Goal: Navigation & Orientation: Locate item on page

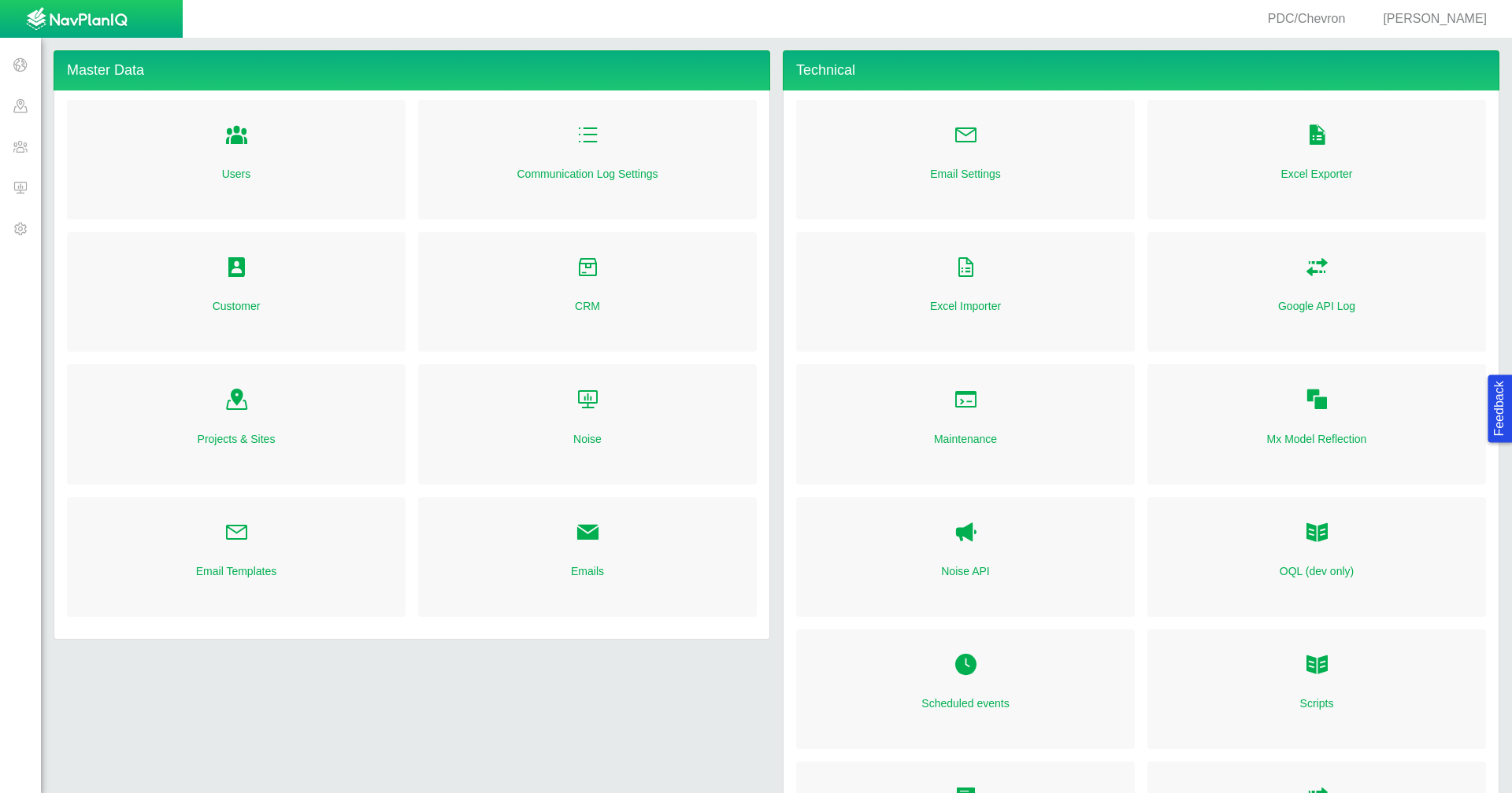
click at [22, 144] on span at bounding box center [21, 146] width 41 height 41
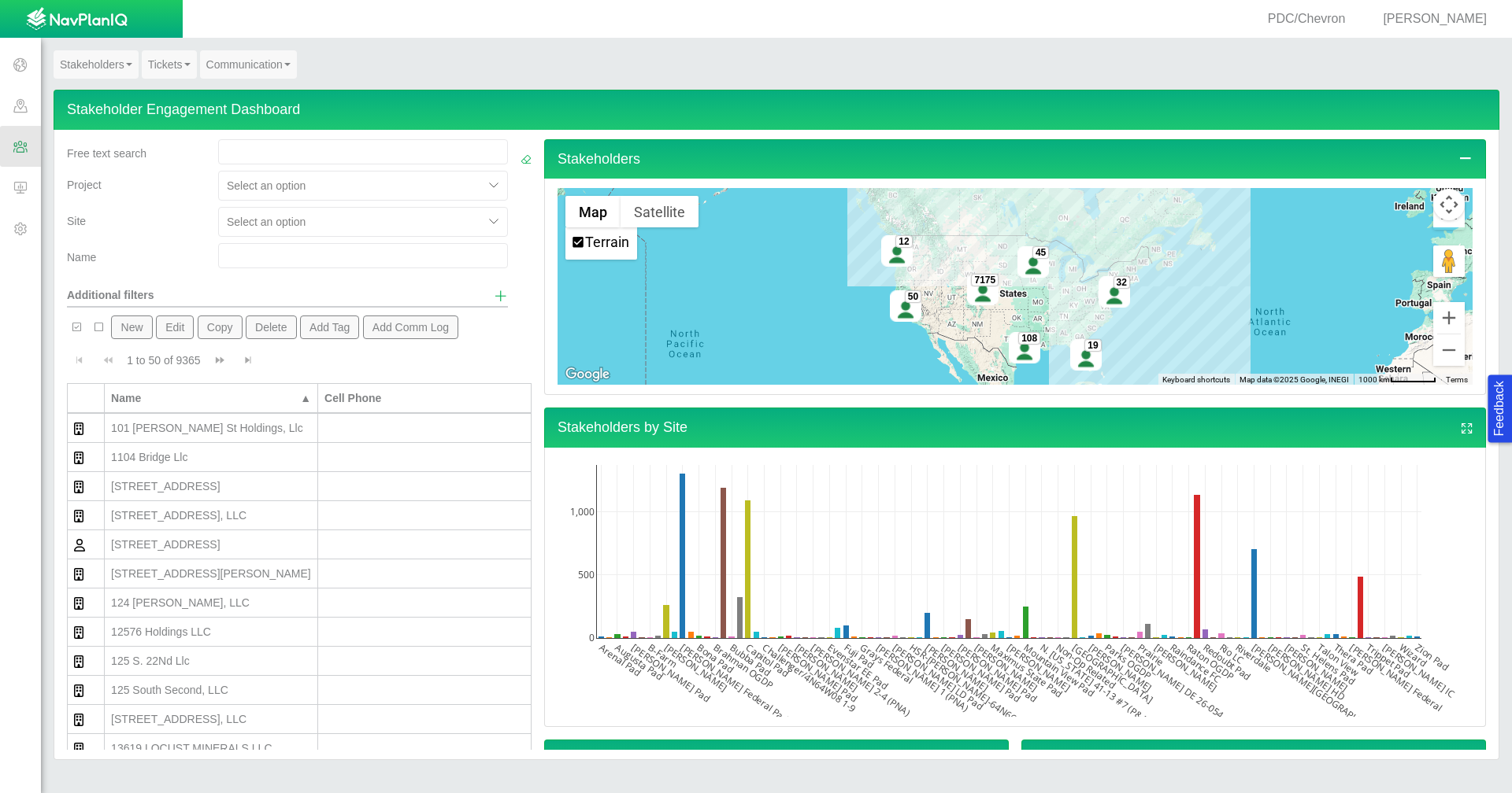
click at [1437, 207] on button "Map camera controls" at bounding box center [1448, 205] width 31 height 31
click at [1436, 200] on button "Map camera controls" at bounding box center [1448, 205] width 31 height 31
click at [1441, 207] on button "Map camera controls" at bounding box center [1448, 205] width 31 height 31
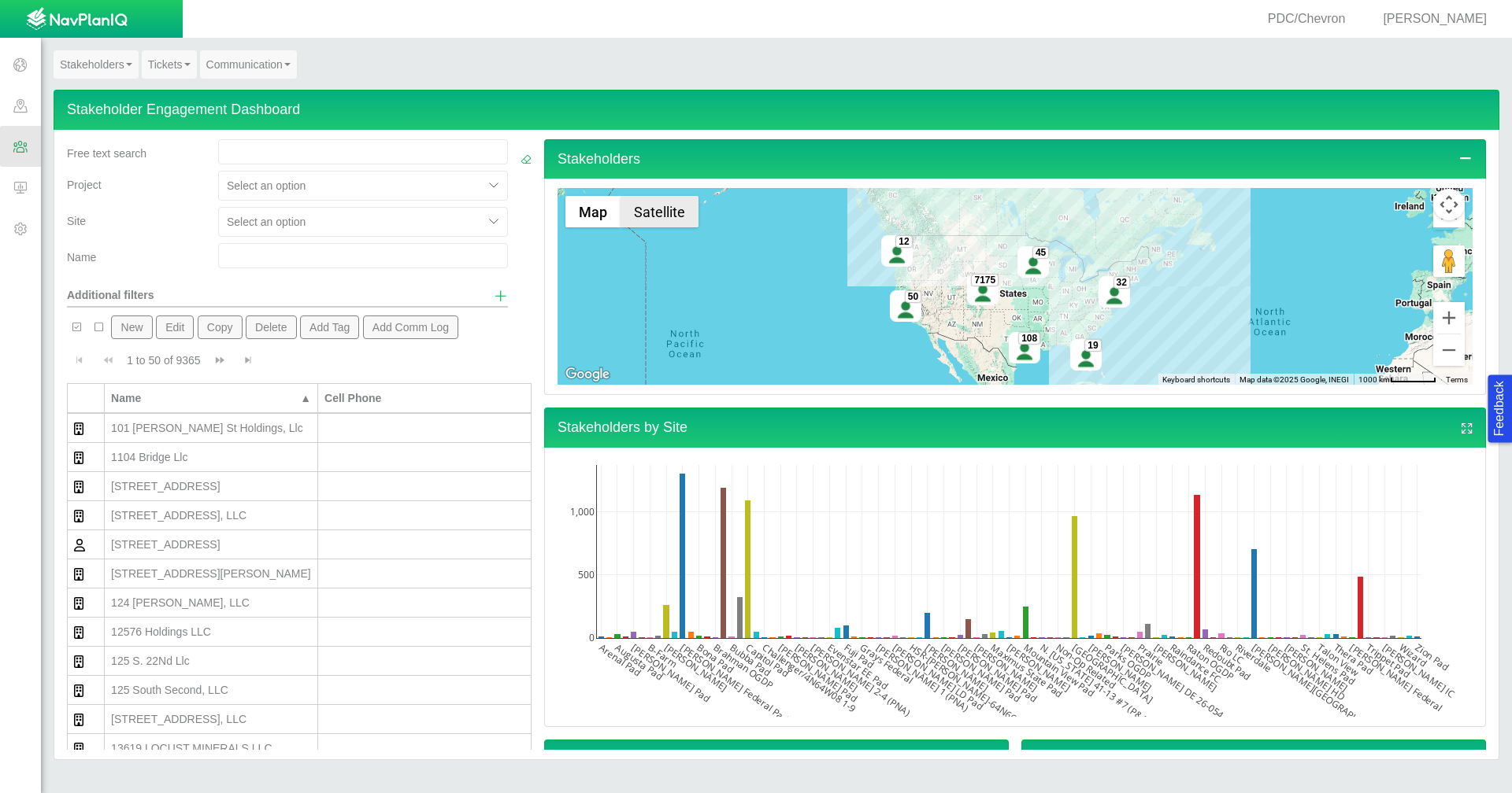
click at [652, 214] on button "Satellite" at bounding box center [659, 211] width 78 height 31
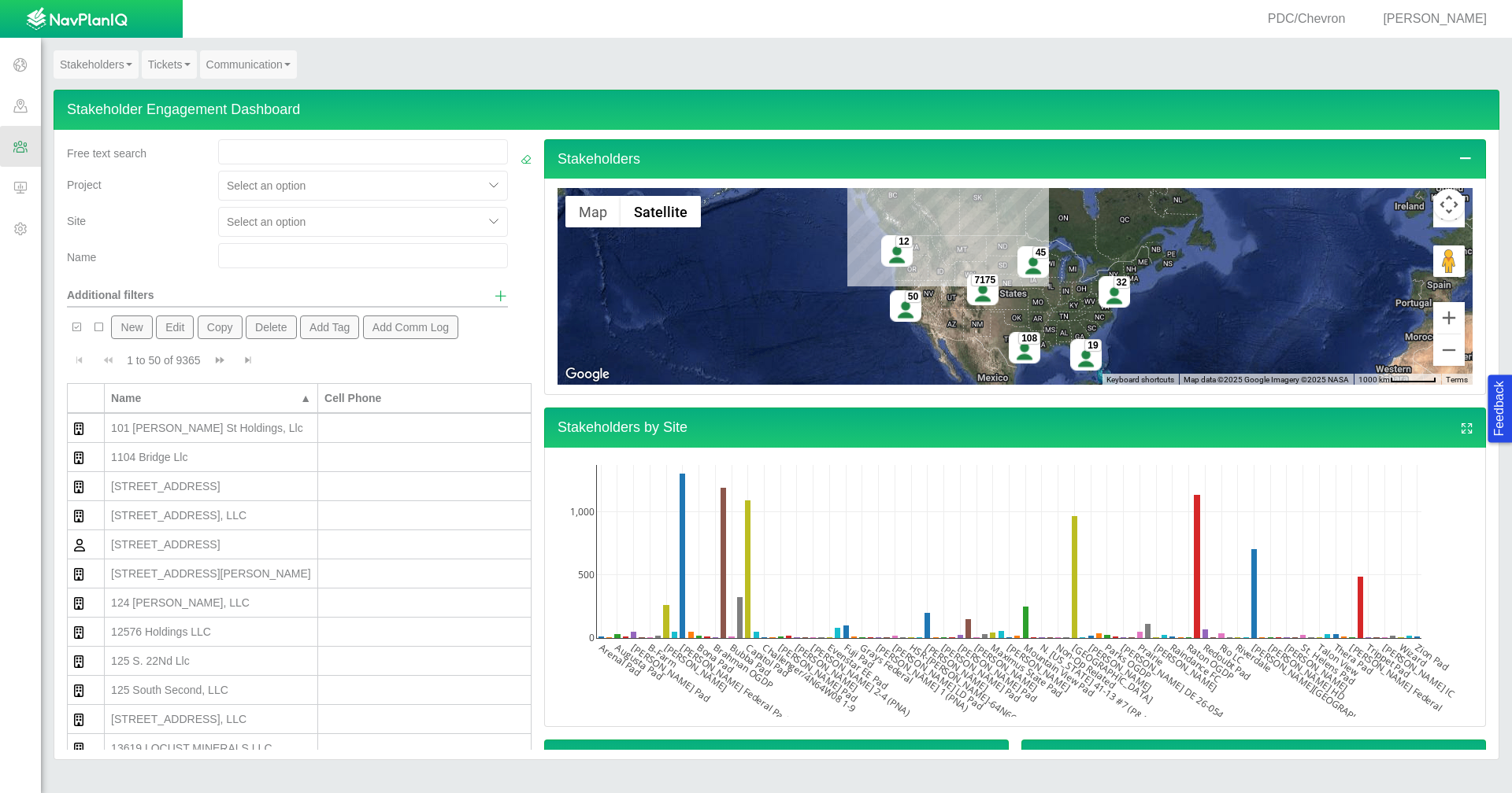
click at [1433, 209] on button "Map camera controls" at bounding box center [1448, 205] width 31 height 31
click at [1394, 205] on button "Move right" at bounding box center [1409, 205] width 31 height 31
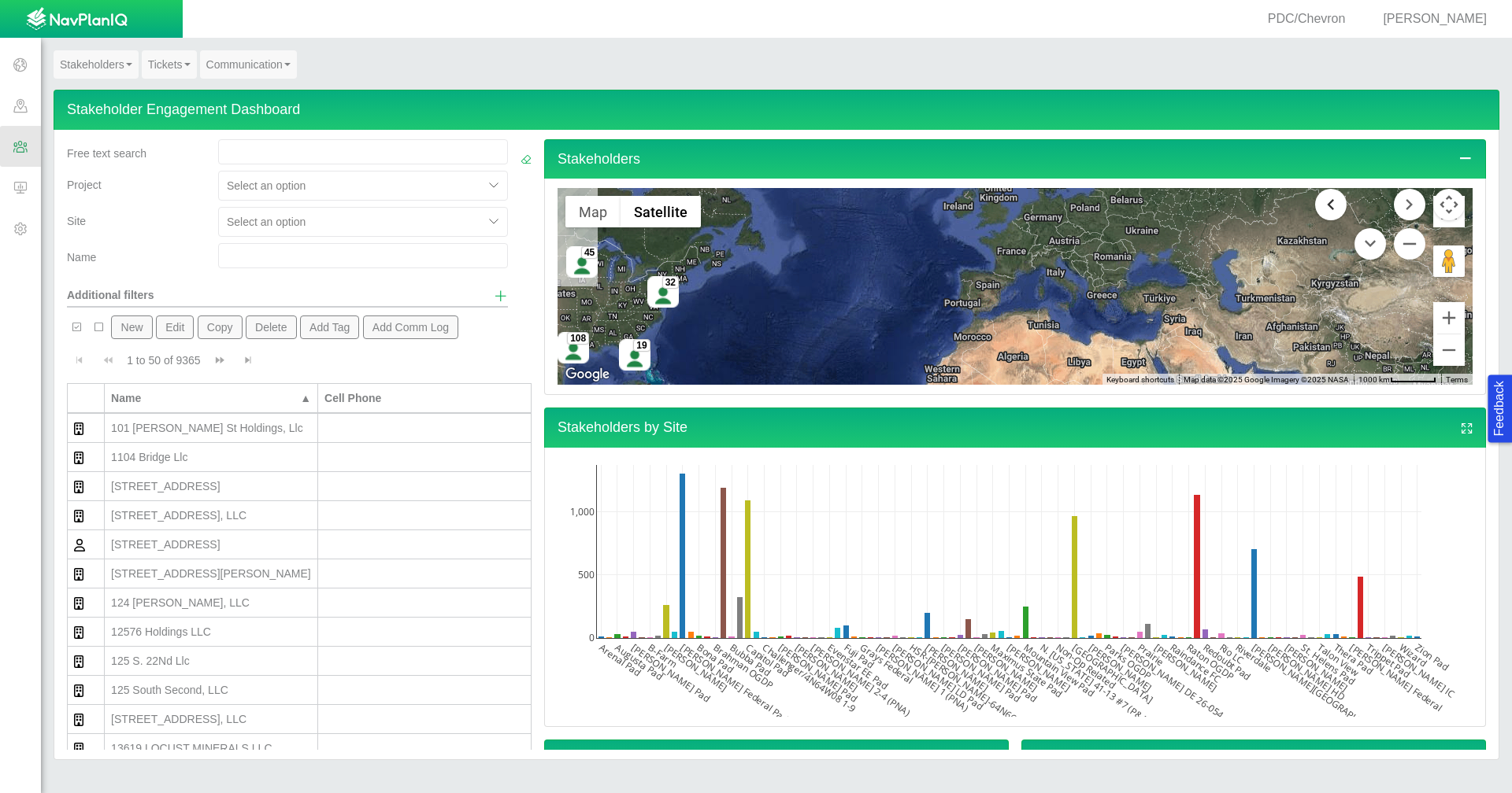
click at [1315, 203] on button "Move left" at bounding box center [1330, 205] width 31 height 31
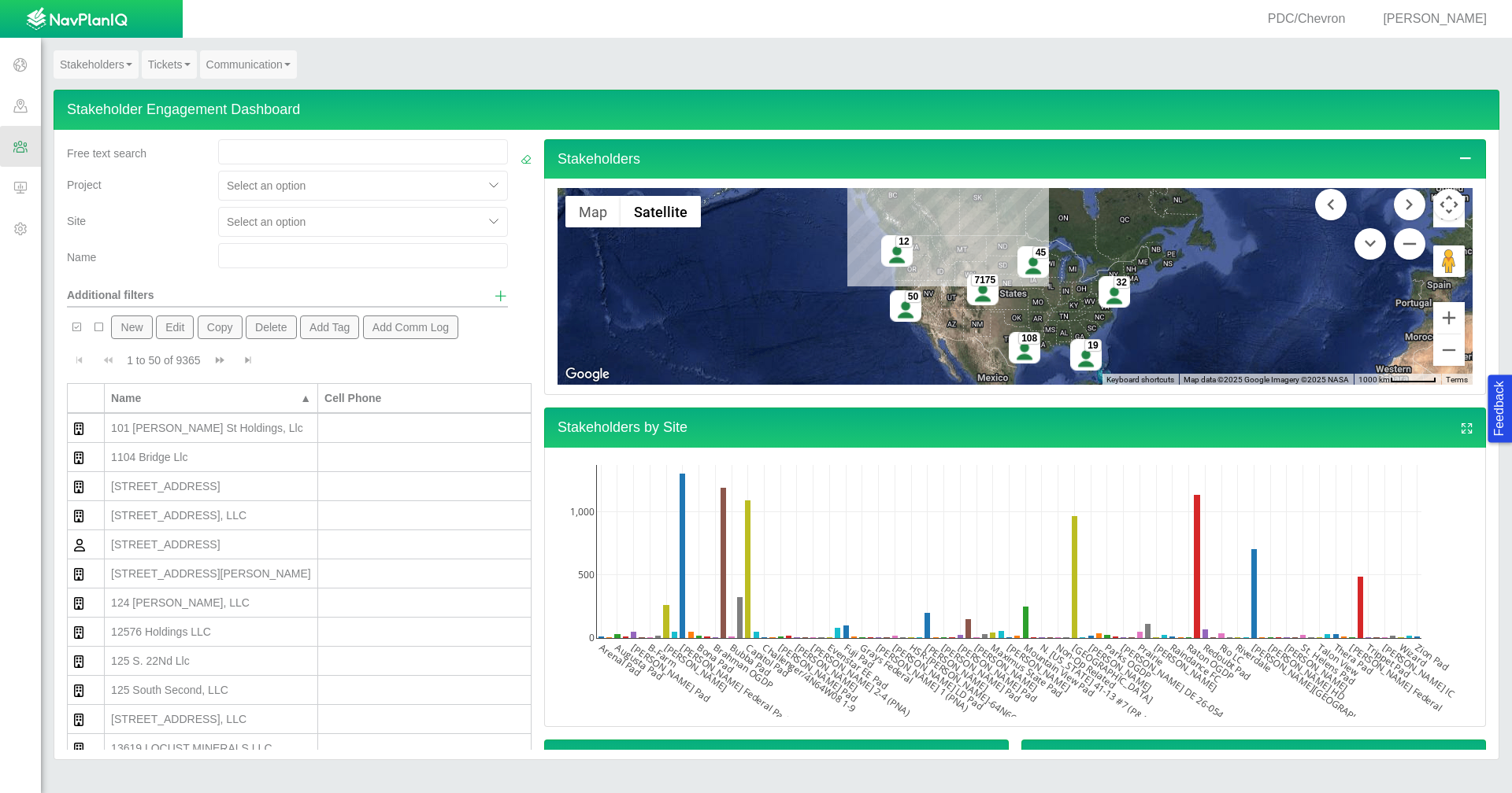
click at [1438, 221] on gmp-internal-camera-control at bounding box center [1448, 205] width 31 height 31
click at [1442, 222] on icon "Toggle Fullscreen in browser window" at bounding box center [1448, 211] width 31 height 31
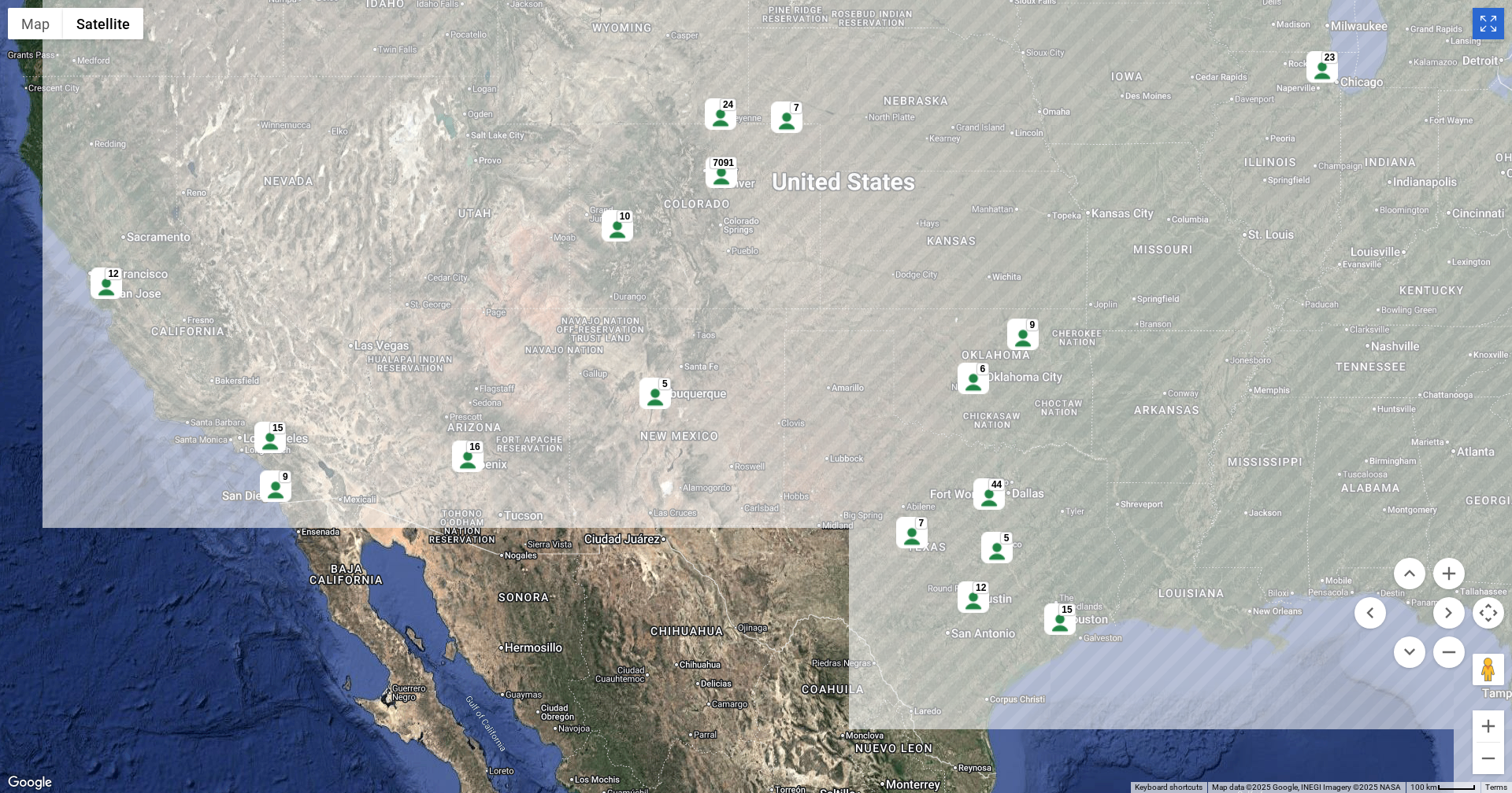
drag, startPoint x: 769, startPoint y: 301, endPoint x: 815, endPoint y: 464, distance: 169.4
click at [819, 465] on div "7091 23 7 15 9 44 16 12 12 7 10 24 15 7 5 9 6 5" at bounding box center [756, 396] width 1512 height 793
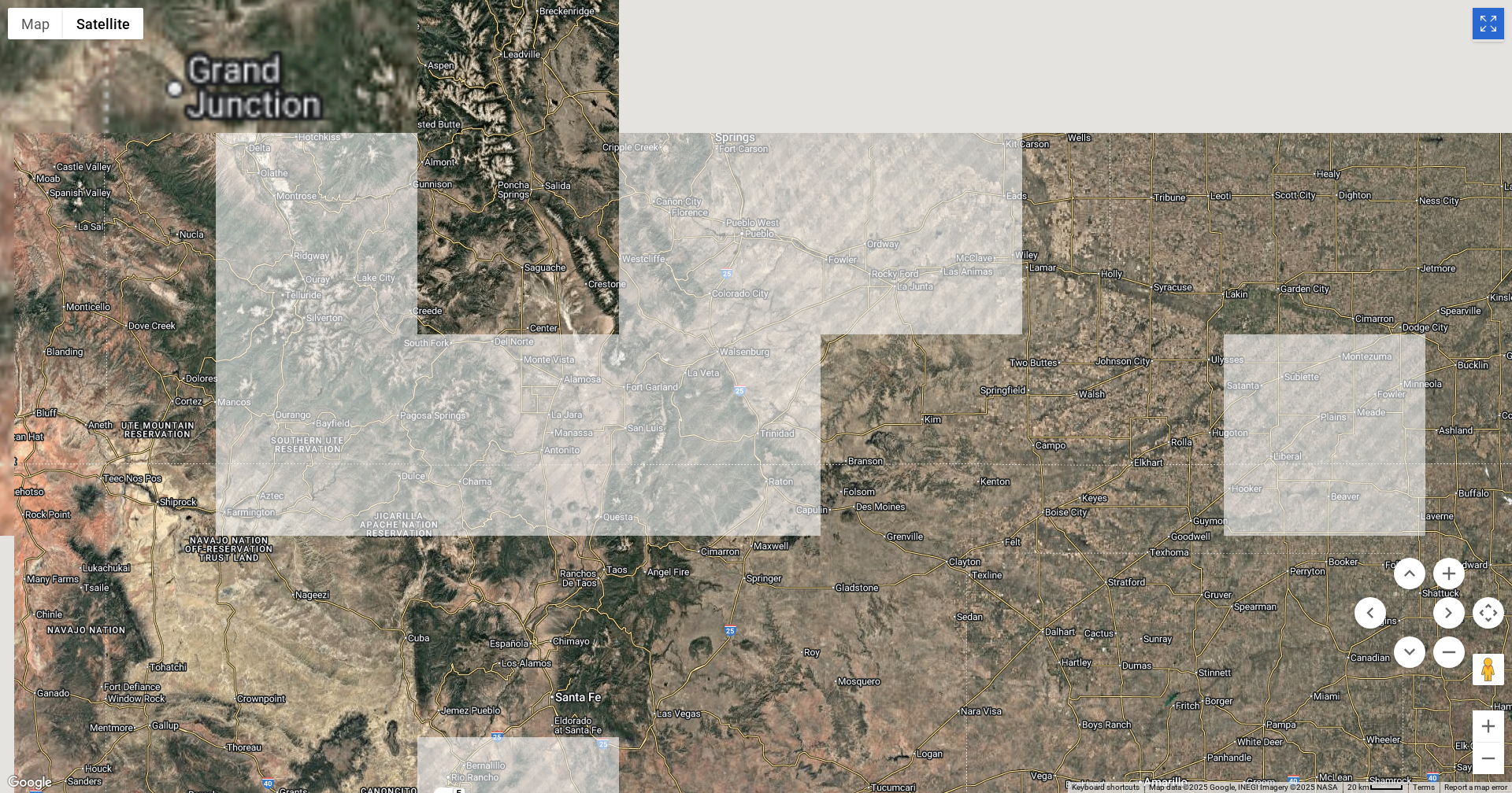
drag, startPoint x: 627, startPoint y: 188, endPoint x: 711, endPoint y: 583, distance: 403.8
click at [711, 583] on div "5" at bounding box center [756, 396] width 1512 height 793
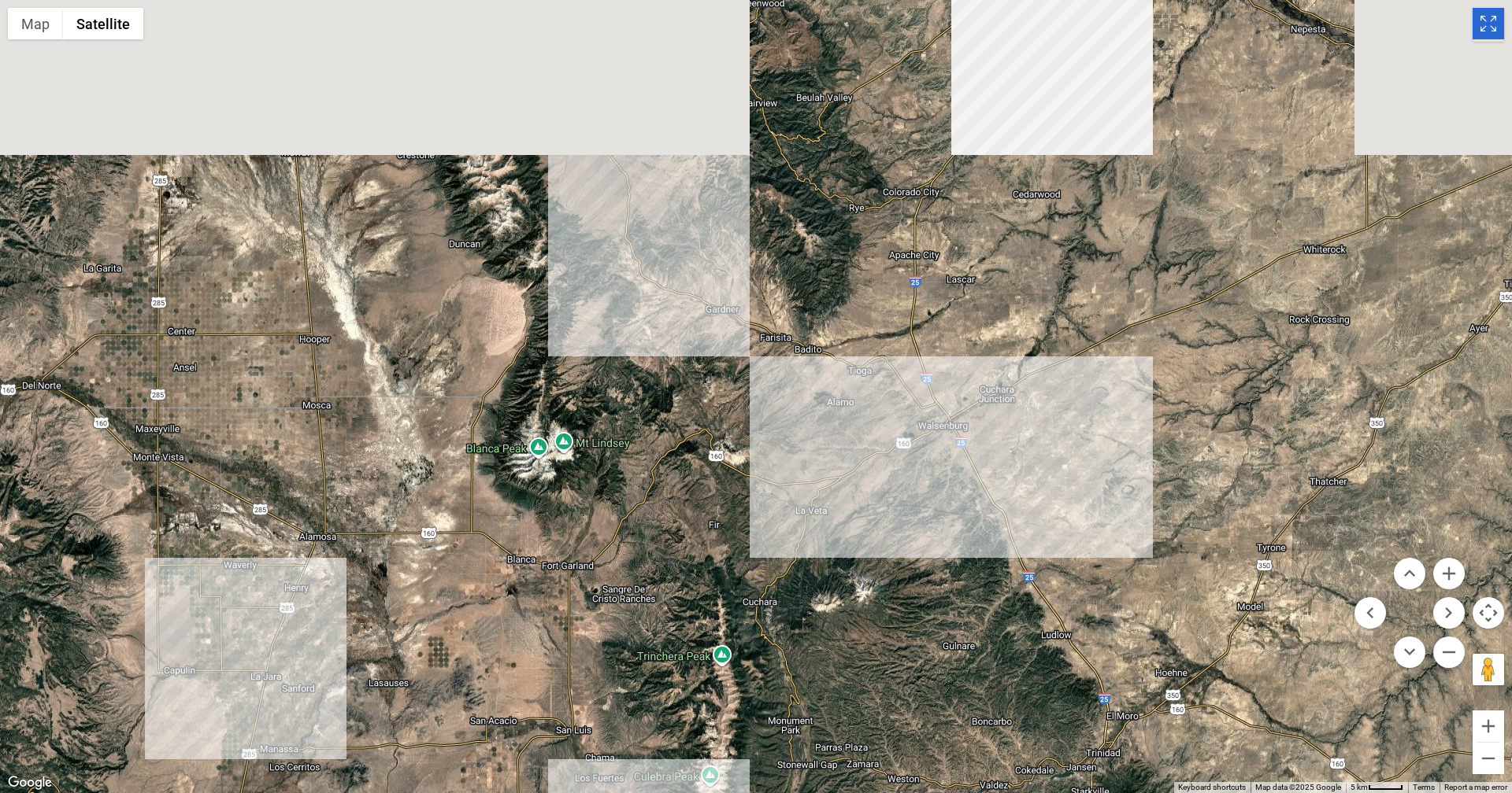
drag, startPoint x: 474, startPoint y: 210, endPoint x: 708, endPoint y: 774, distance: 610.6
click at [708, 774] on div at bounding box center [756, 396] width 1512 height 793
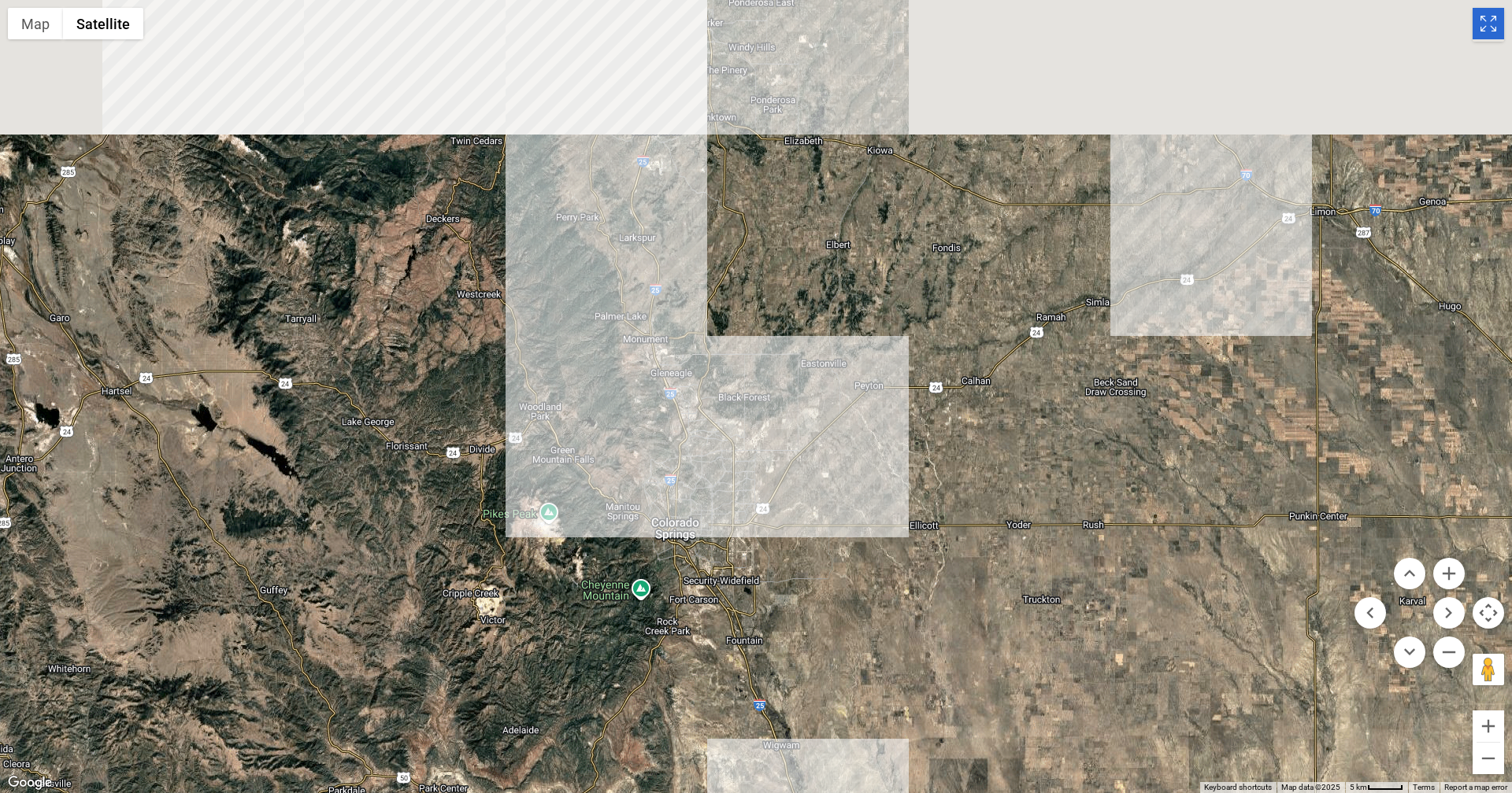
drag, startPoint x: 602, startPoint y: 140, endPoint x: 596, endPoint y: 415, distance: 275.1
click at [595, 441] on div at bounding box center [756, 396] width 1512 height 793
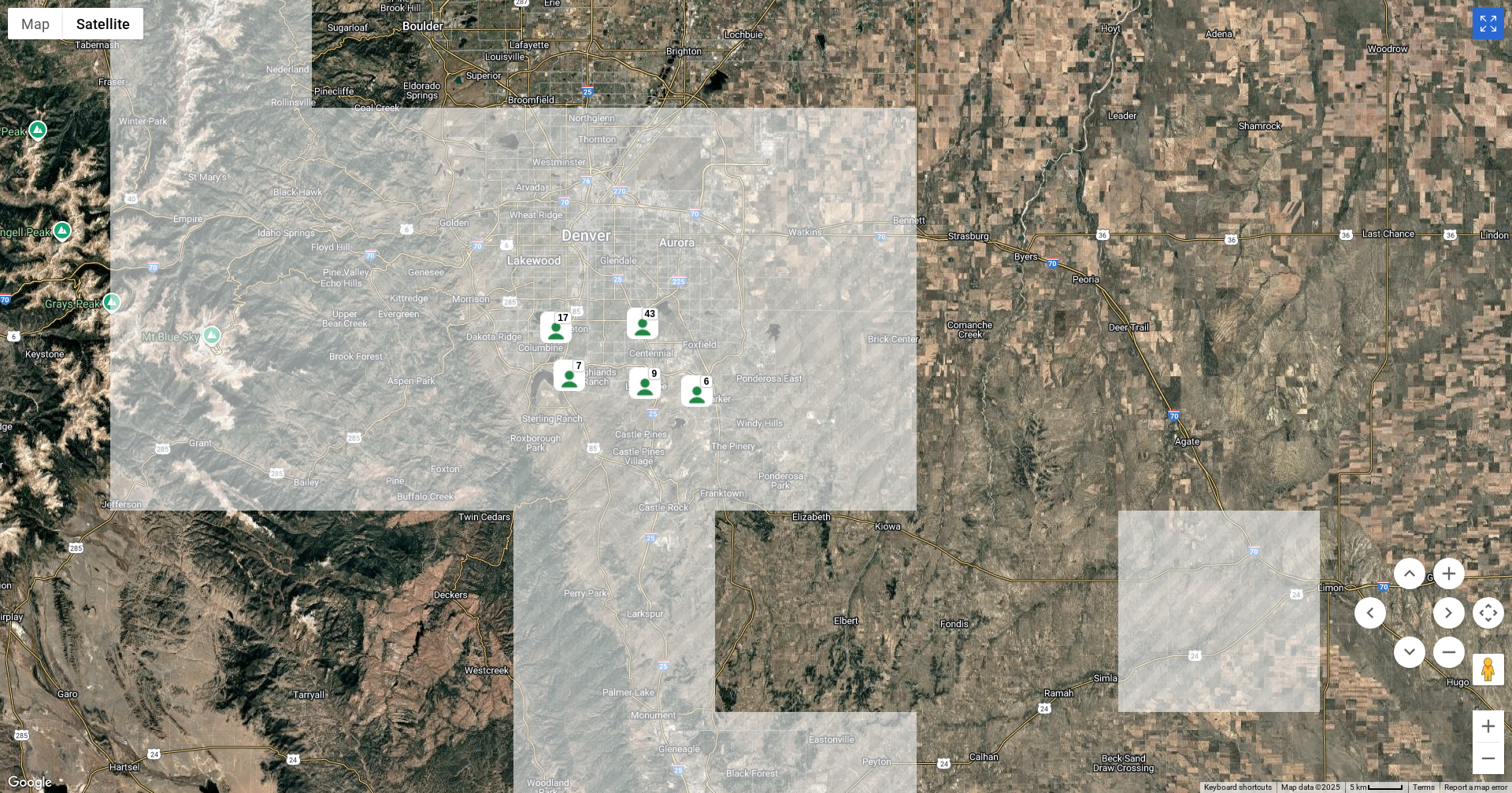
drag, startPoint x: 701, startPoint y: 217, endPoint x: 735, endPoint y: 547, distance: 331.7
click at [716, 574] on div "17 43 9 6 7" at bounding box center [756, 396] width 1512 height 793
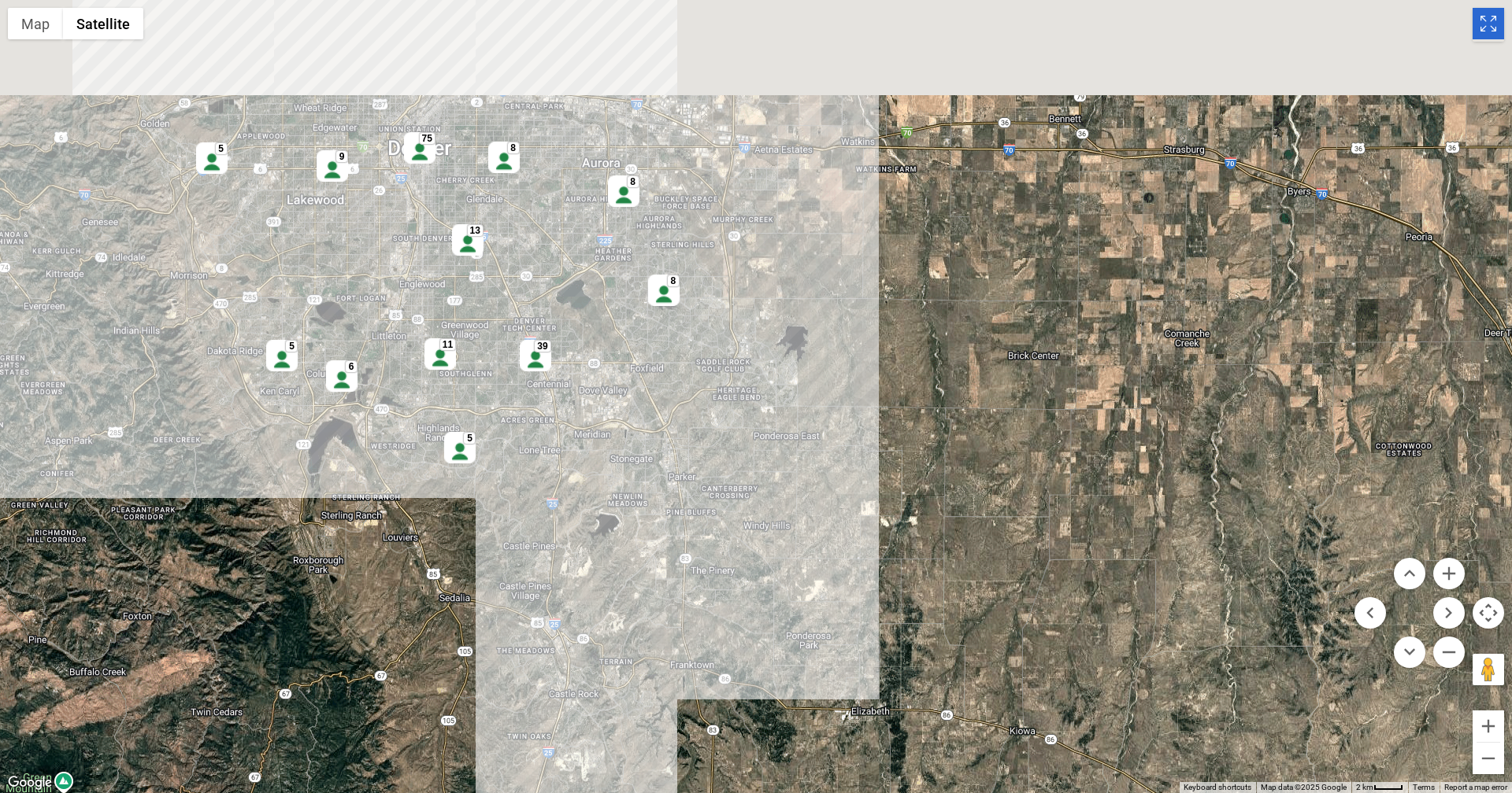
drag, startPoint x: 548, startPoint y: 373, endPoint x: 576, endPoint y: 524, distance: 153.6
click at [576, 524] on div "75 8 11 8 39 6 9 5 5 5 13 8" at bounding box center [756, 396] width 1512 height 793
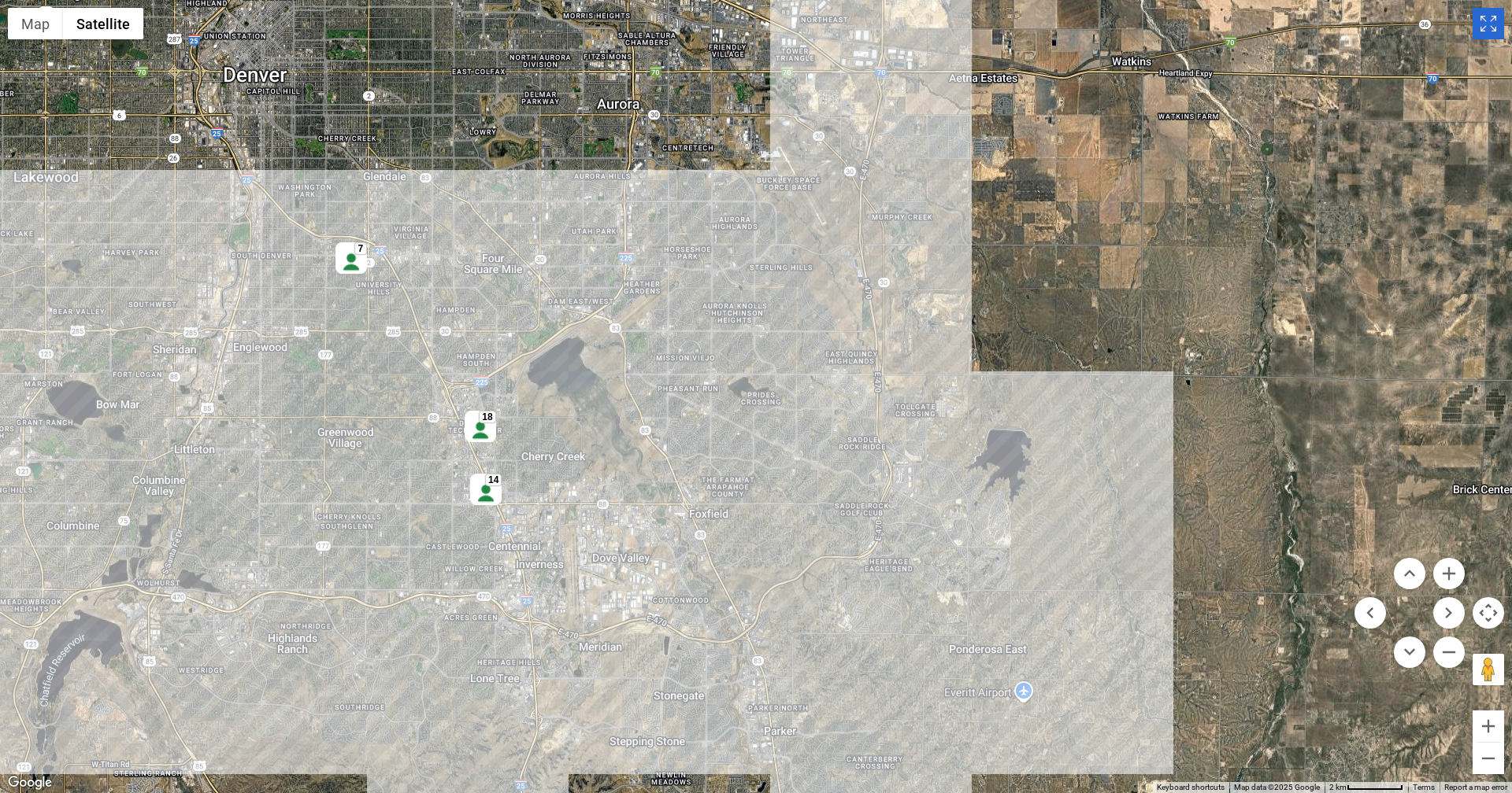
drag, startPoint x: 362, startPoint y: 245, endPoint x: 355, endPoint y: 558, distance: 313.1
click at [355, 558] on div "18 14 5 7" at bounding box center [756, 396] width 1512 height 793
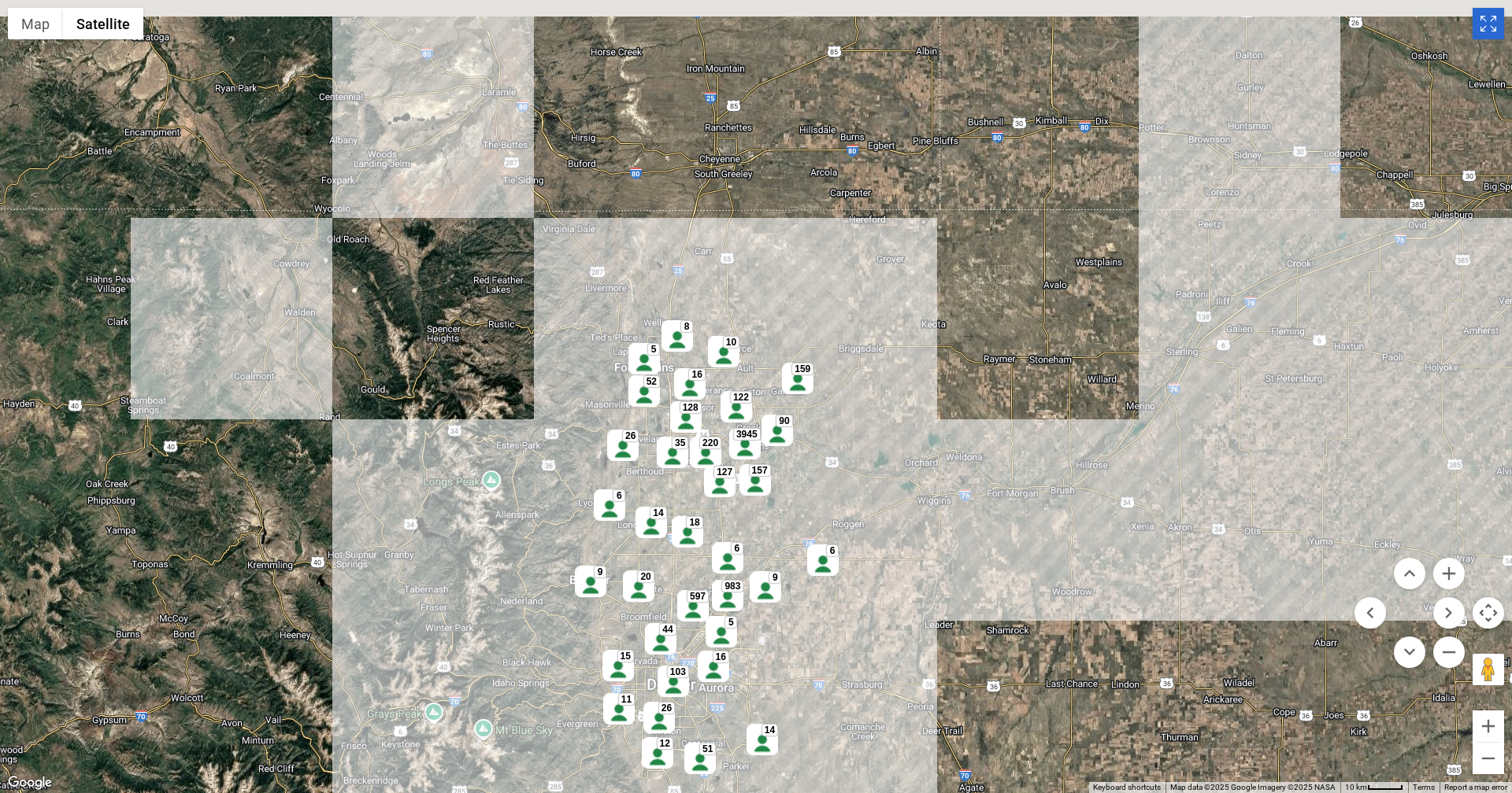
drag, startPoint x: 788, startPoint y: 260, endPoint x: 782, endPoint y: 510, distance: 250.1
click at [785, 510] on div "3945 128 220 157 26 26 597 14 52 983 16 10 18 103 44 51 9 90 8 16 14 127 15 6 6…" at bounding box center [756, 396] width 1512 height 793
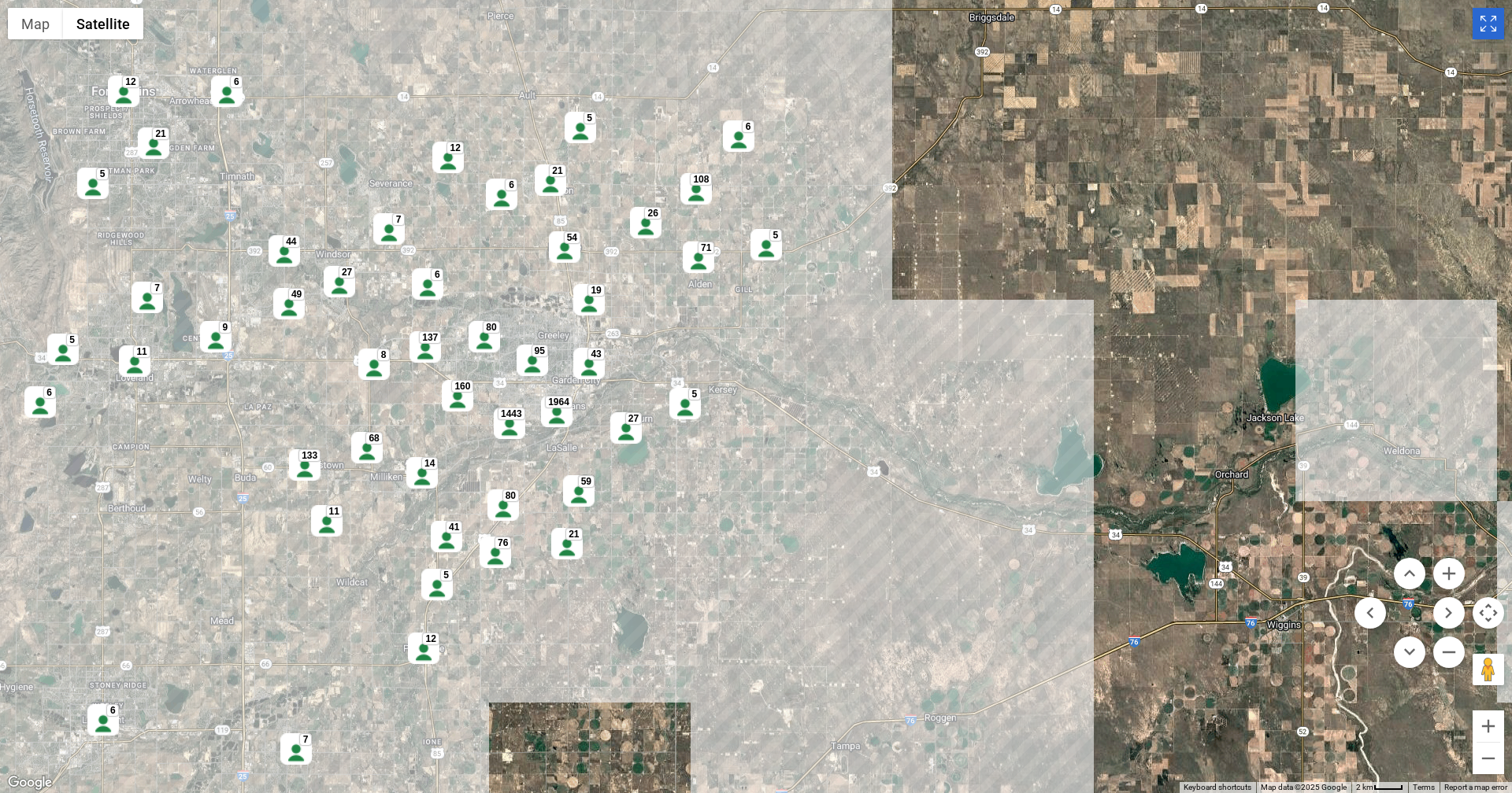
click at [1492, 22] on icon "Toggle Fullscreen in browser window" at bounding box center [1488, 23] width 31 height 31
